Goal: Check status

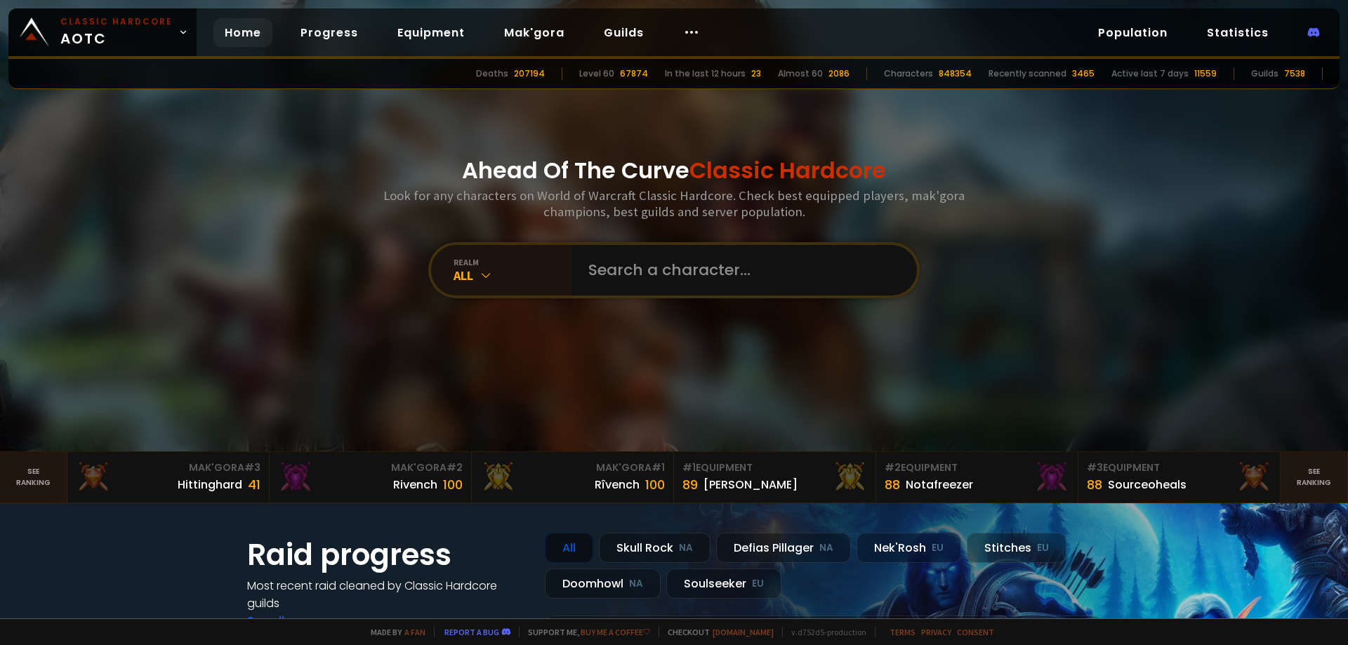
click at [725, 268] on input "text" at bounding box center [740, 270] width 320 height 51
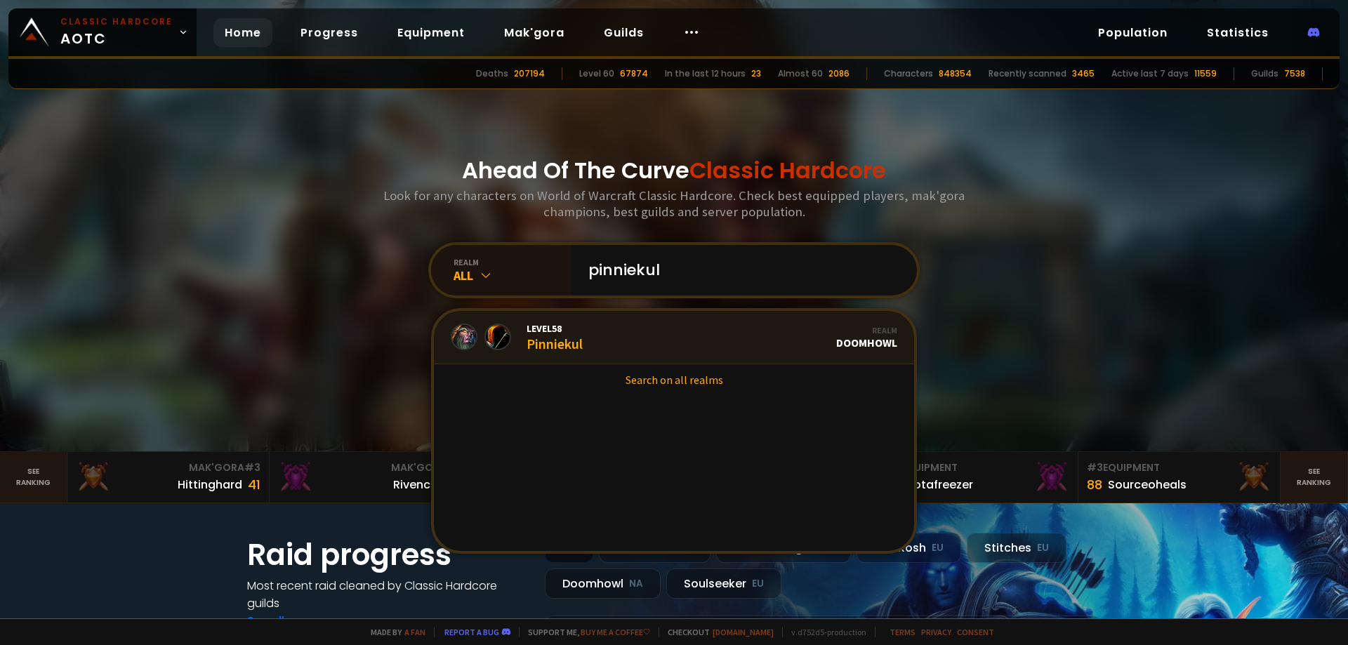
type input "pinniekul"
click at [650, 321] on link "Level 58 Pinniekul Realm Doomhowl" at bounding box center [674, 337] width 480 height 53
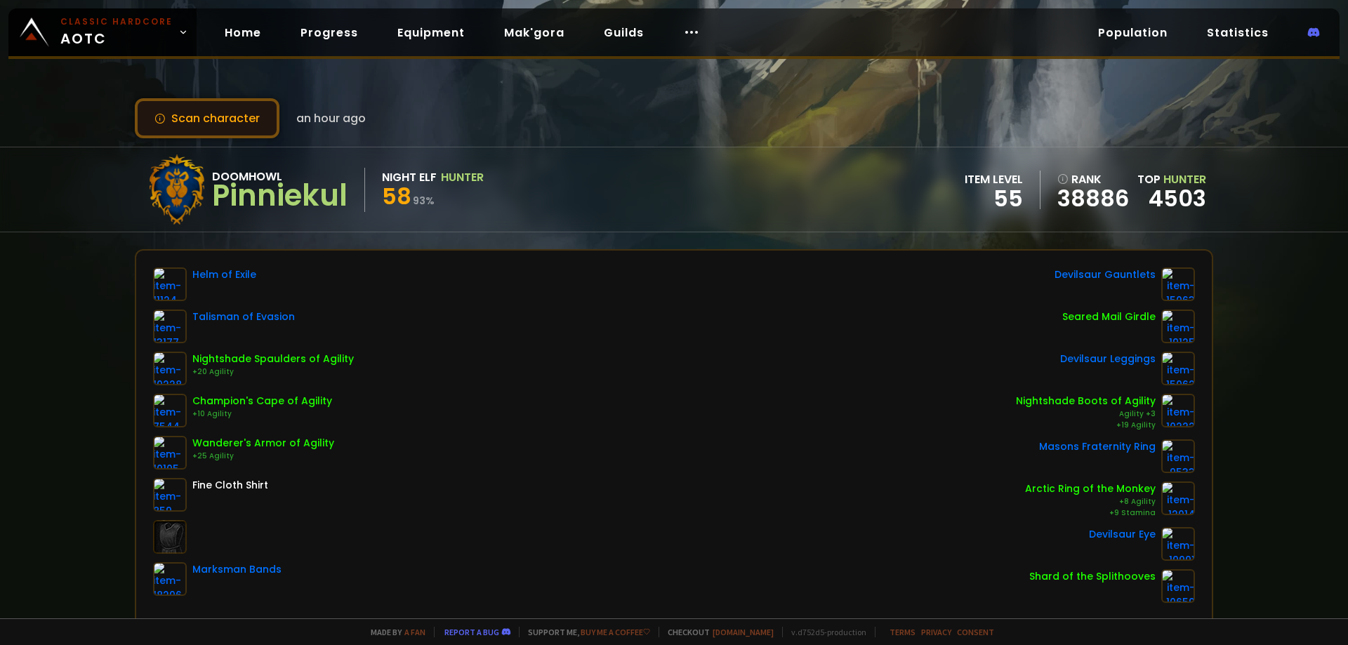
click at [212, 124] on button "Scan character" at bounding box center [207, 118] width 145 height 40
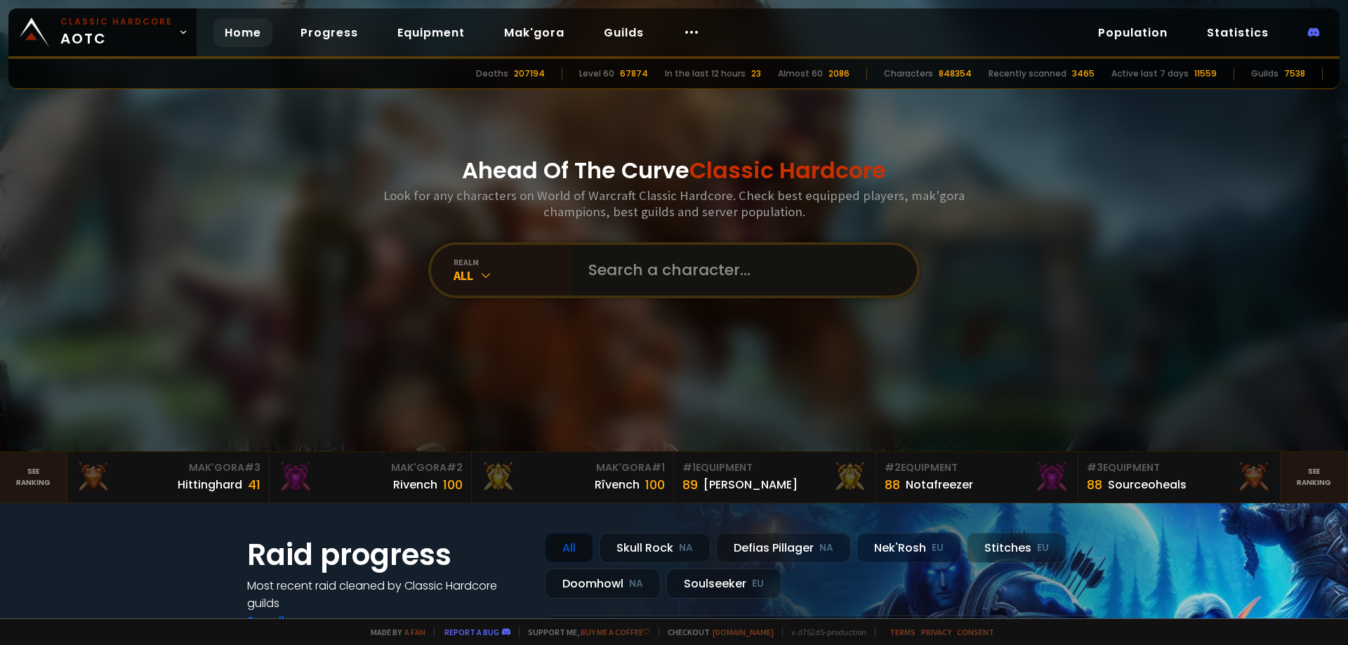
click at [683, 266] on input "text" at bounding box center [740, 270] width 320 height 51
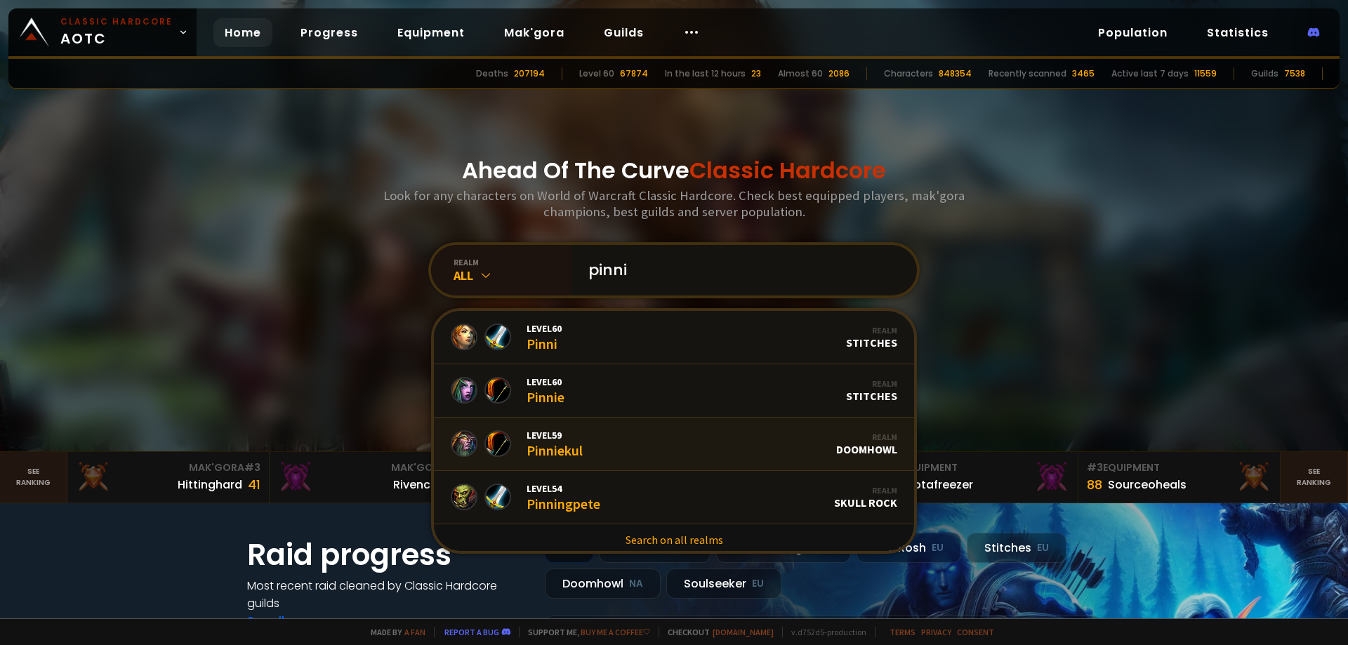
type input "pinni"
click at [630, 444] on link "Level 59 Pinniekul Realm Doomhowl" at bounding box center [674, 444] width 480 height 53
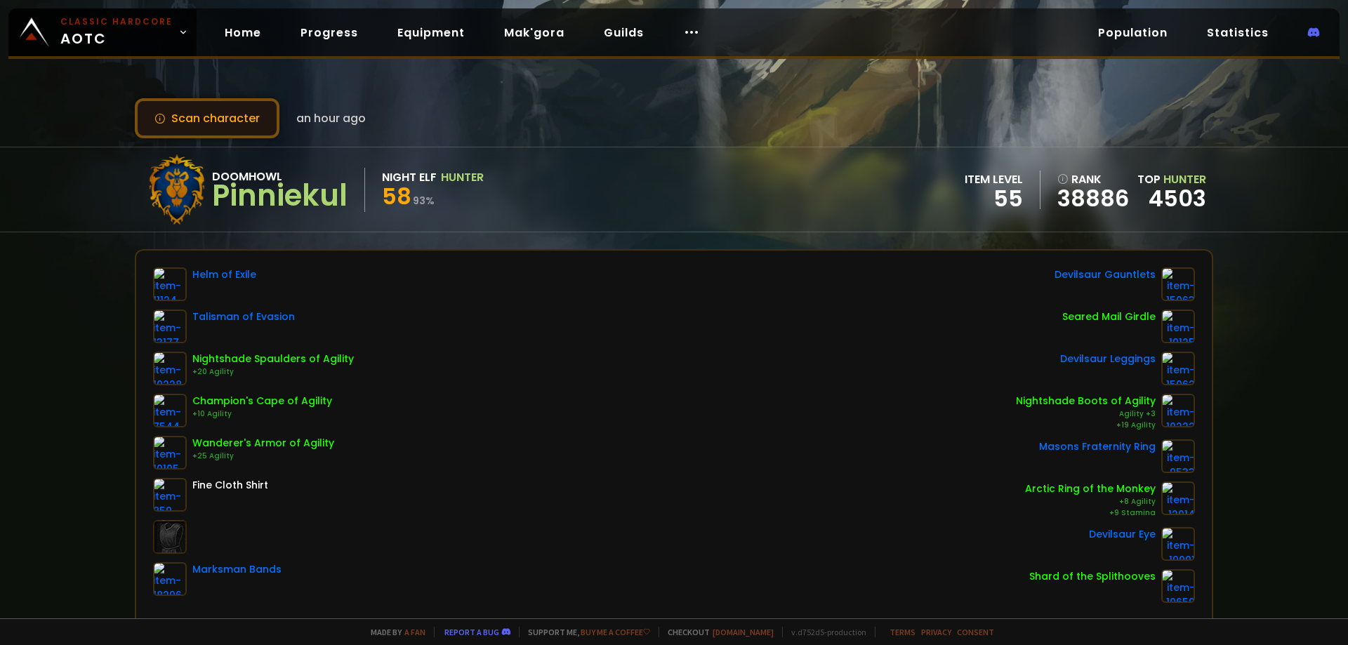
click at [224, 126] on button "Scan character" at bounding box center [207, 118] width 145 height 40
